Goal: Check status

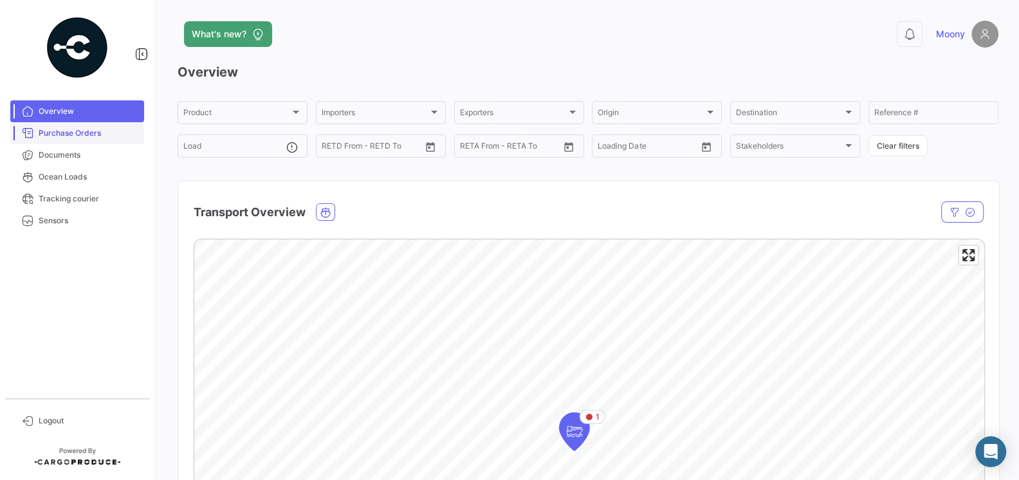
click at [78, 130] on span "Purchase Orders" at bounding box center [89, 133] width 100 height 12
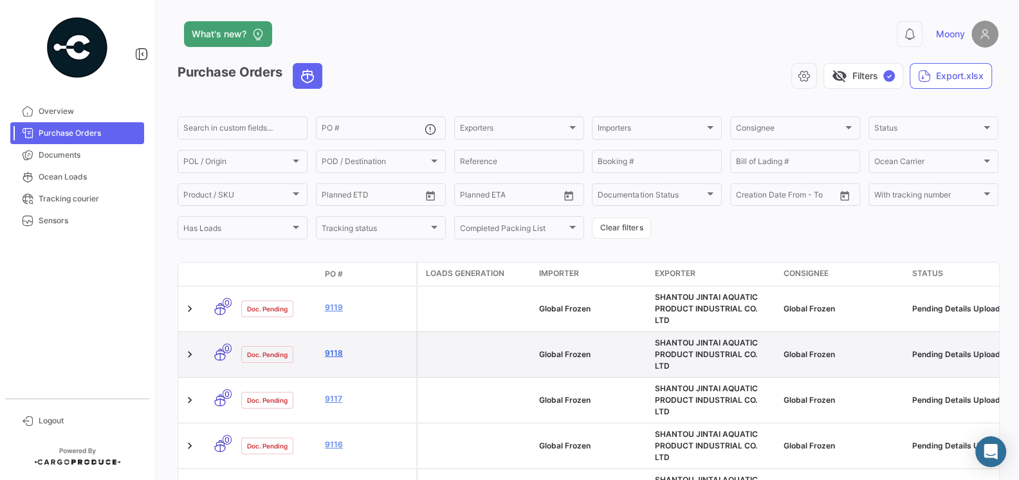
click at [337, 347] on link "9118" at bounding box center [368, 353] width 86 height 12
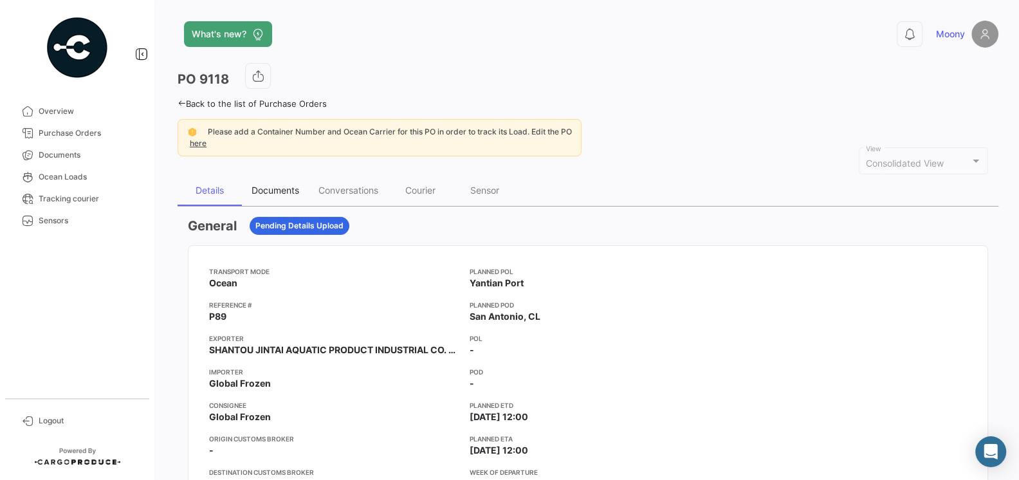
click at [282, 194] on div "Documents" at bounding box center [276, 190] width 48 height 11
